Goal: Information Seeking & Learning: Learn about a topic

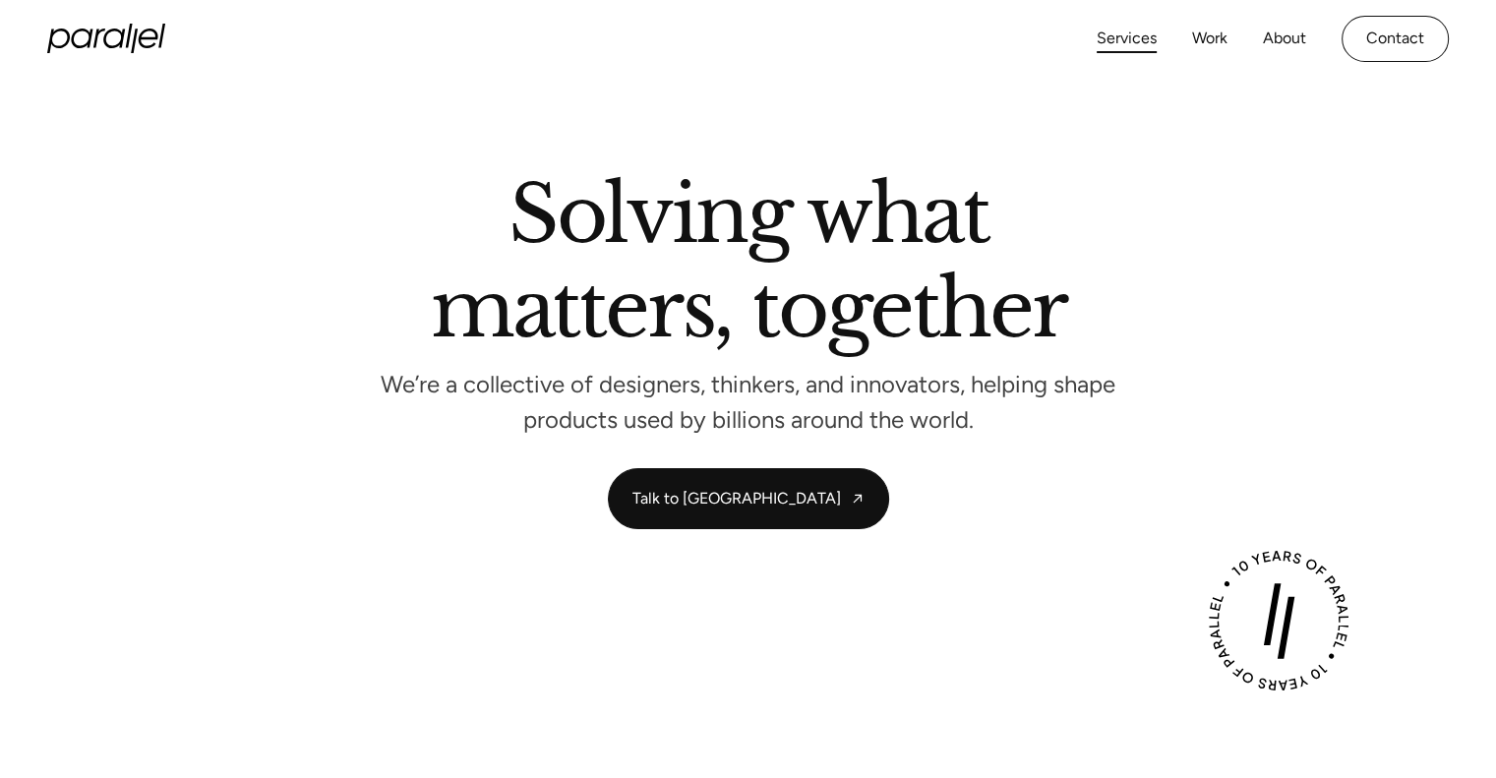
click at [1128, 42] on link "Services" at bounding box center [1127, 39] width 60 height 29
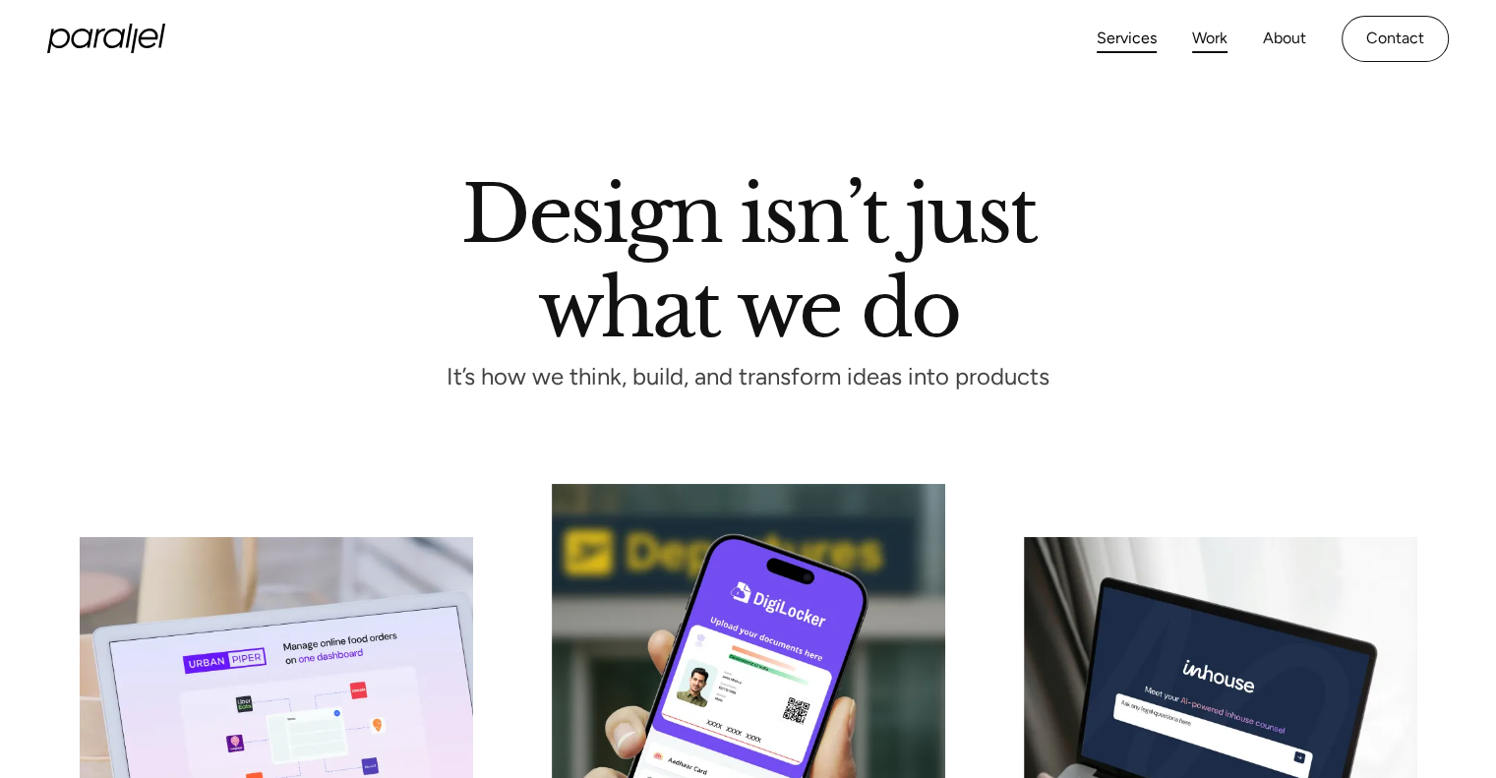
click at [1212, 42] on link "Work" at bounding box center [1209, 39] width 35 height 29
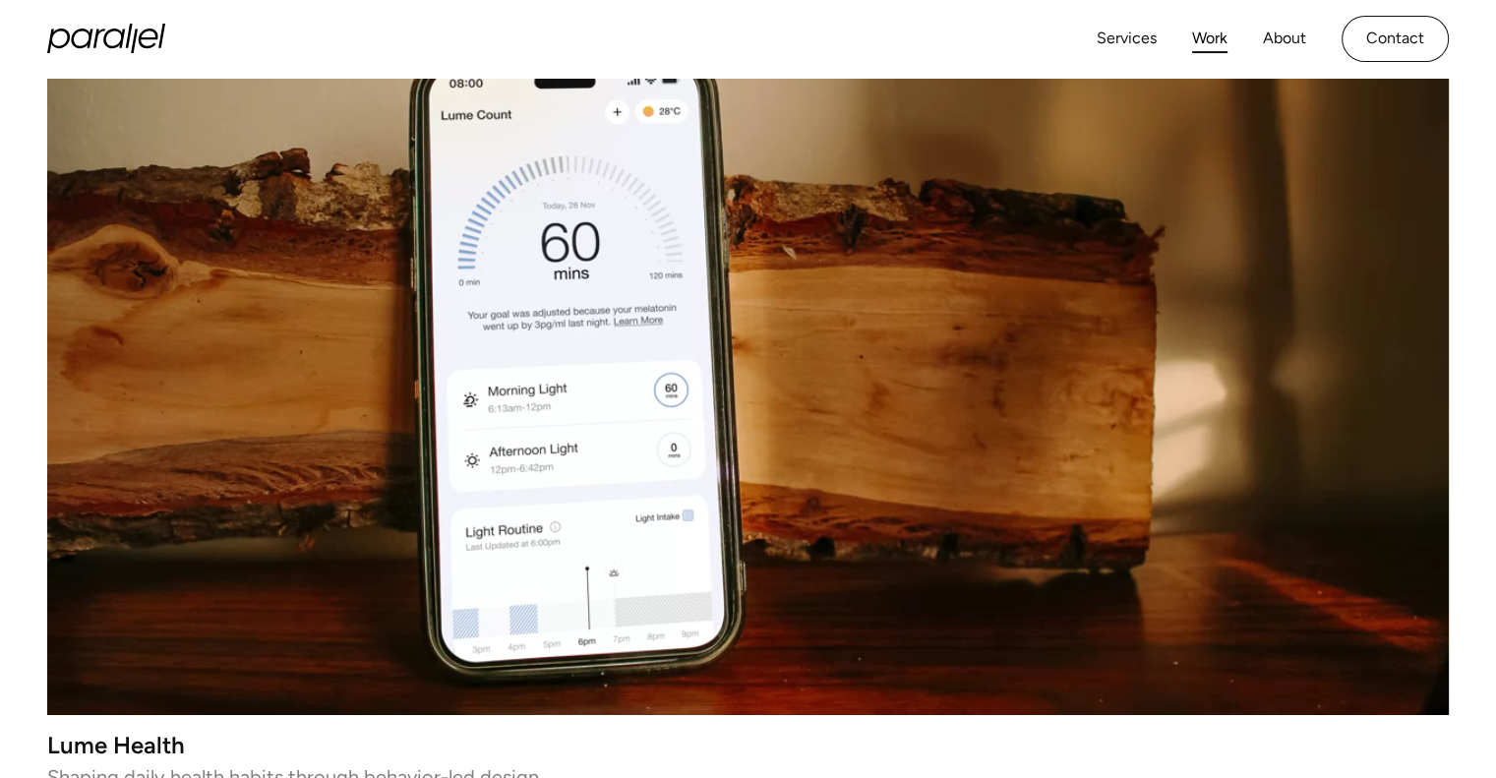
scroll to position [490, 0]
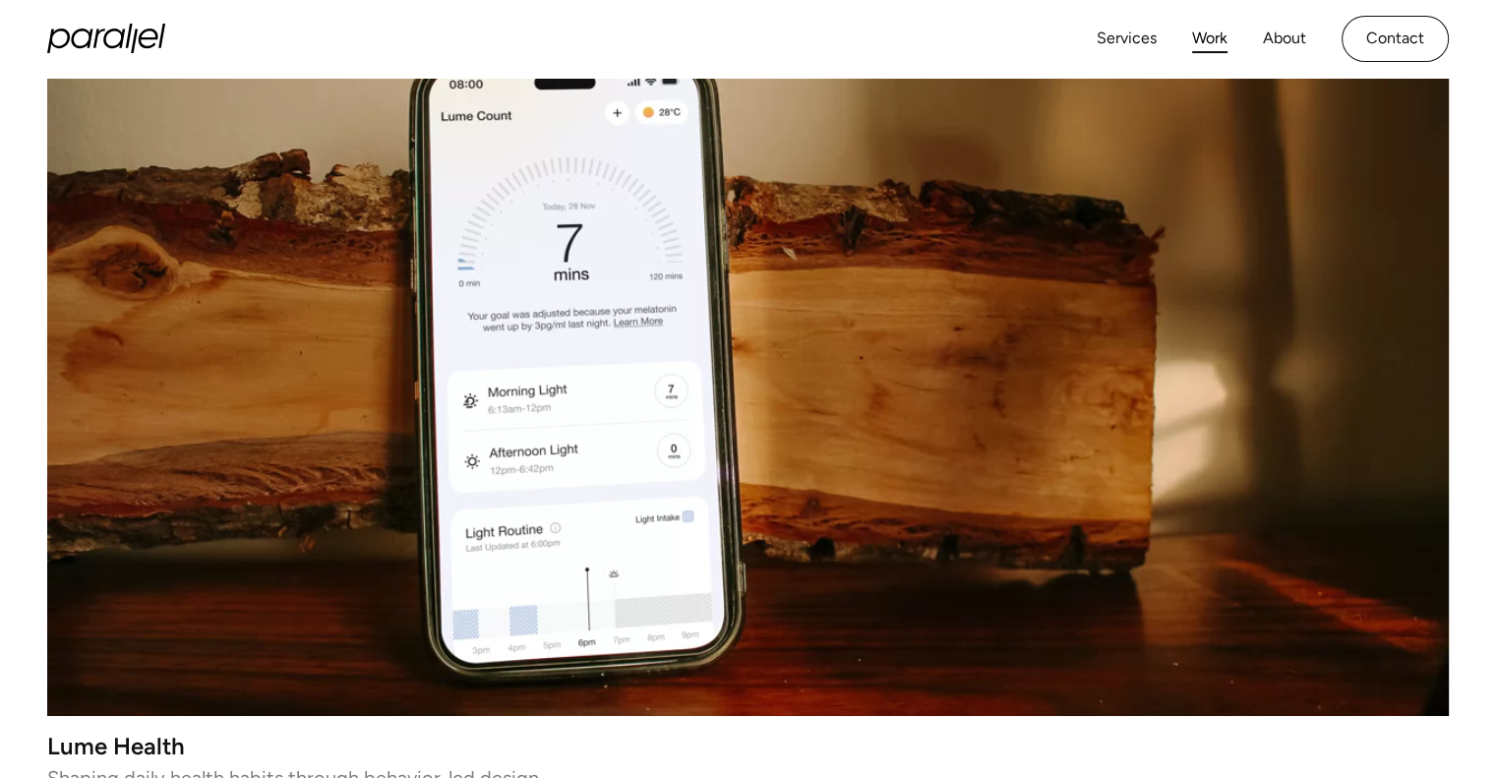
click at [787, 345] on video at bounding box center [748, 364] width 1402 height 701
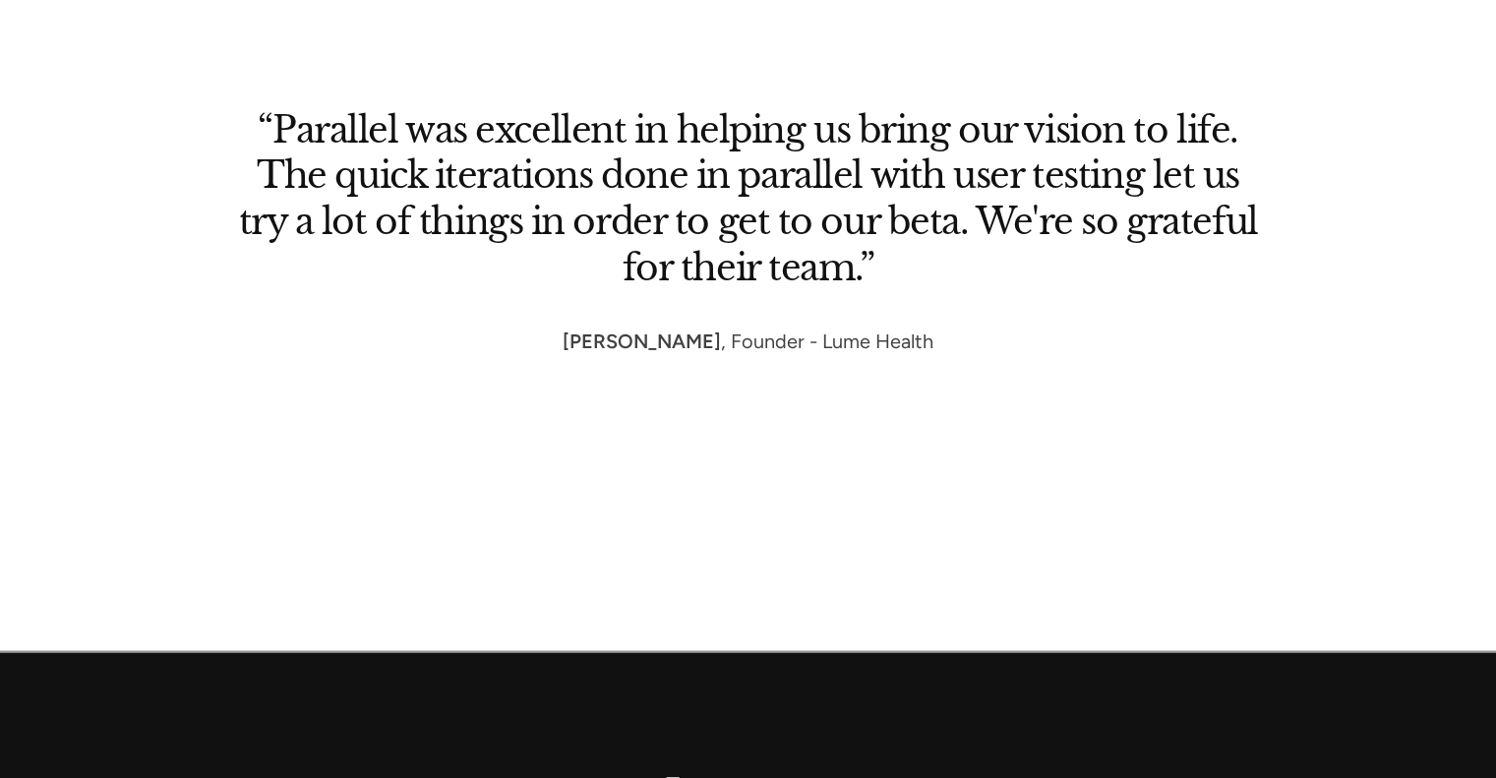
scroll to position [10700, 0]
